Goal: Transaction & Acquisition: Subscribe to service/newsletter

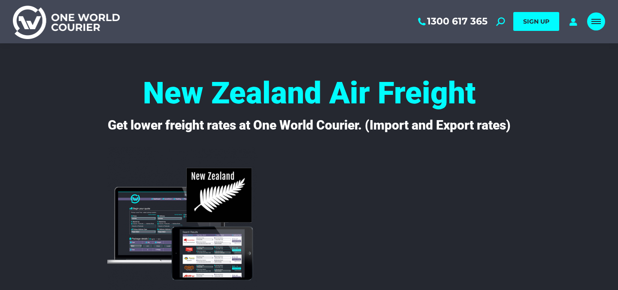
click at [598, 25] on link "Mobile menu icon" at bounding box center [596, 21] width 18 height 18
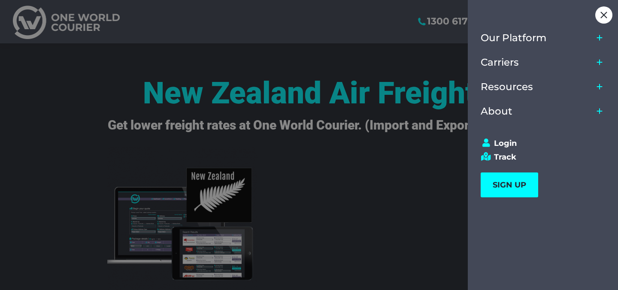
click at [603, 38] on icon "Main Menu" at bounding box center [599, 37] width 7 height 7
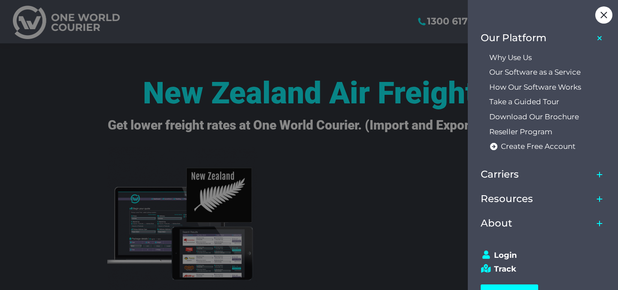
click at [598, 176] on icon "Main Menu" at bounding box center [599, 174] width 7 height 7
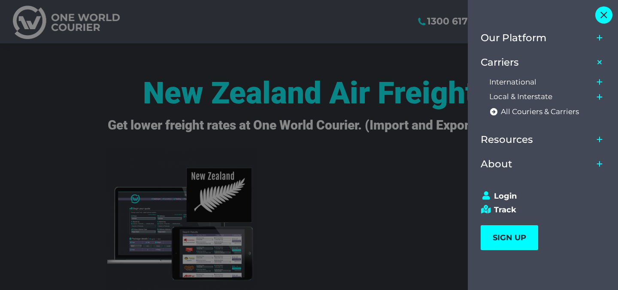
click at [603, 18] on div "Close" at bounding box center [604, 14] width 17 height 17
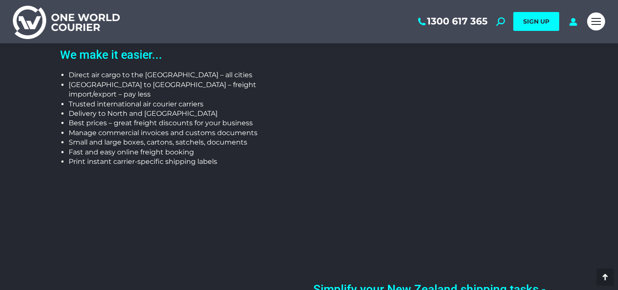
scroll to position [255, 0]
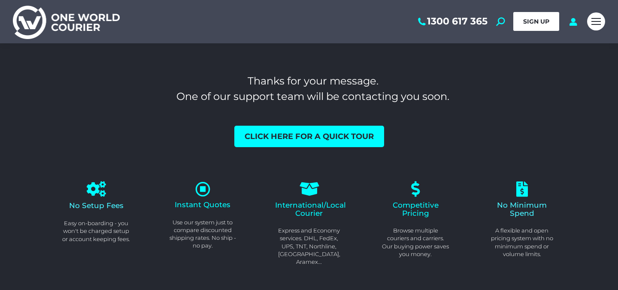
click at [536, 16] on link "SIGN UP" at bounding box center [537, 21] width 46 height 19
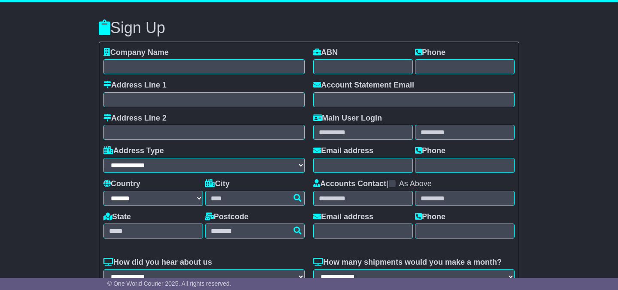
select select "**"
